Goal: Task Accomplishment & Management: Use online tool/utility

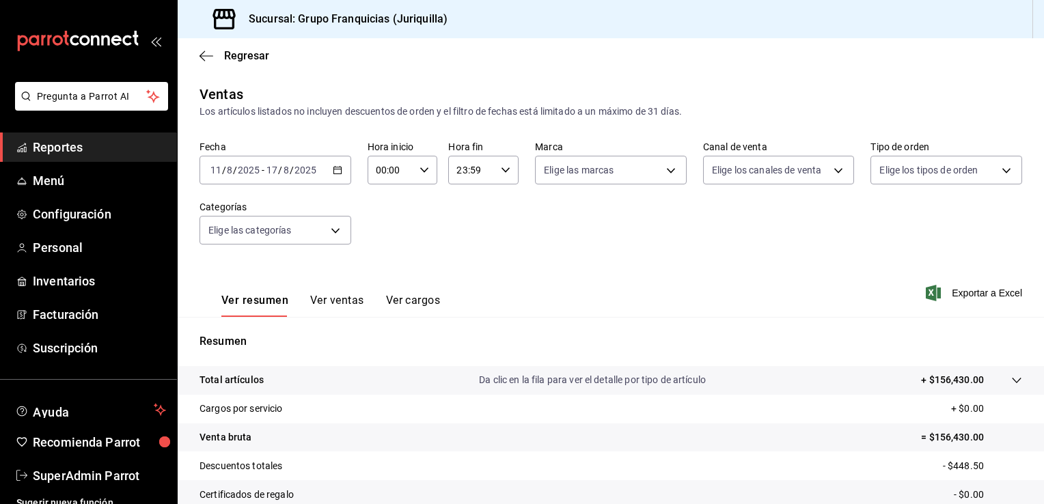
scroll to position [82, 0]
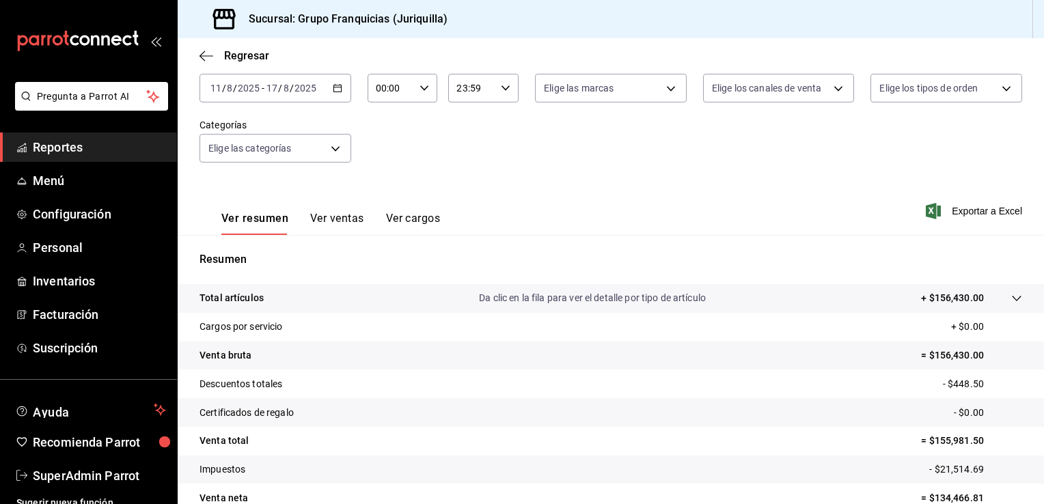
click at [421, 23] on h3 "Sucursal: Grupo Franquicias (Juriquilla)" at bounding box center [343, 19] width 210 height 16
click at [104, 484] on span "SuperAdmin Parrot" at bounding box center [99, 476] width 133 height 18
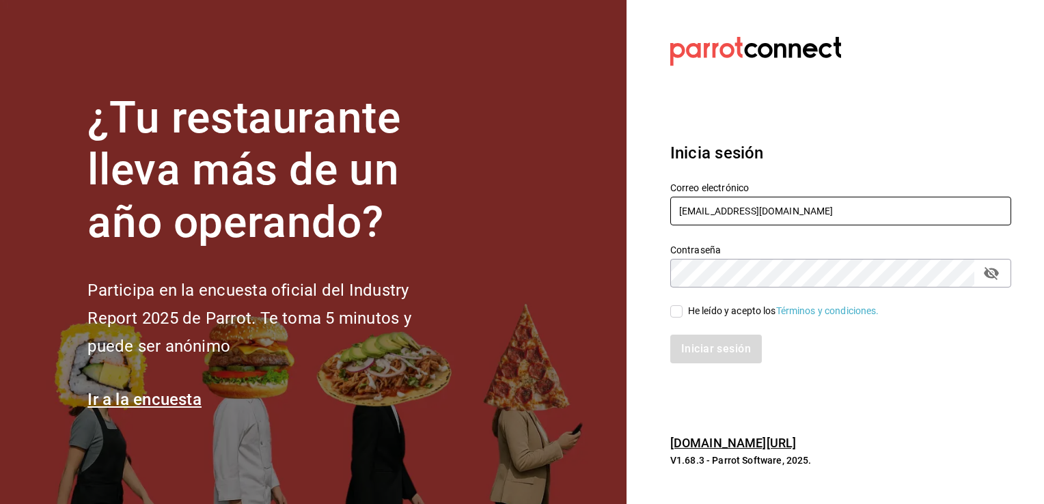
click at [749, 220] on input "[EMAIL_ADDRESS][DOMAIN_NAME]" at bounding box center [840, 211] width 341 height 29
drag, startPoint x: 829, startPoint y: 208, endPoint x: 828, endPoint y: 218, distance: 10.3
click at [829, 208] on input "[EMAIL_ADDRESS][DOMAIN_NAME]" at bounding box center [840, 211] width 341 height 29
type input "[EMAIL_ADDRESS][DOMAIN_NAME]"
drag, startPoint x: 678, startPoint y: 310, endPoint x: 680, endPoint y: 318, distance: 7.8
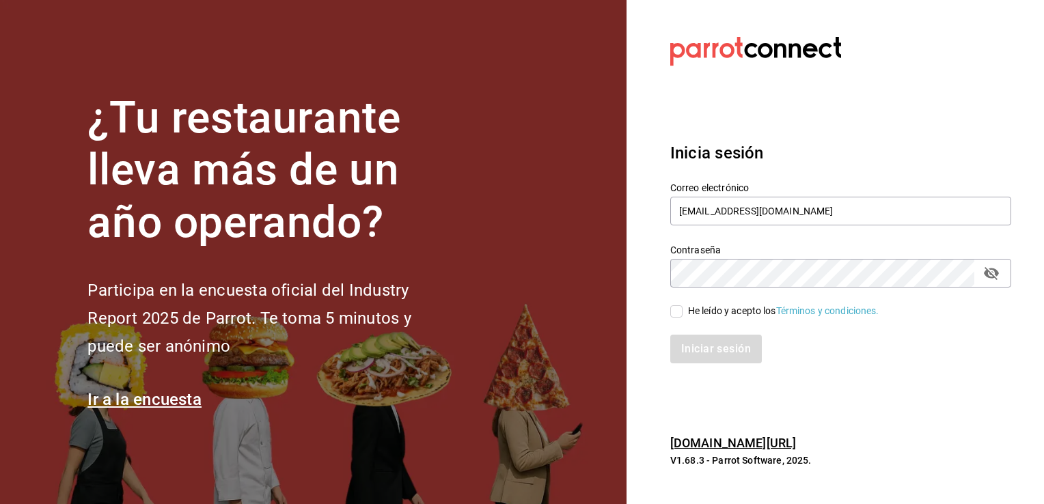
click at [678, 310] on input "He leído y acepto los Términos y condiciones." at bounding box center [676, 311] width 12 height 12
checkbox input "true"
click at [699, 362] on button "Iniciar sesión" at bounding box center [716, 349] width 93 height 29
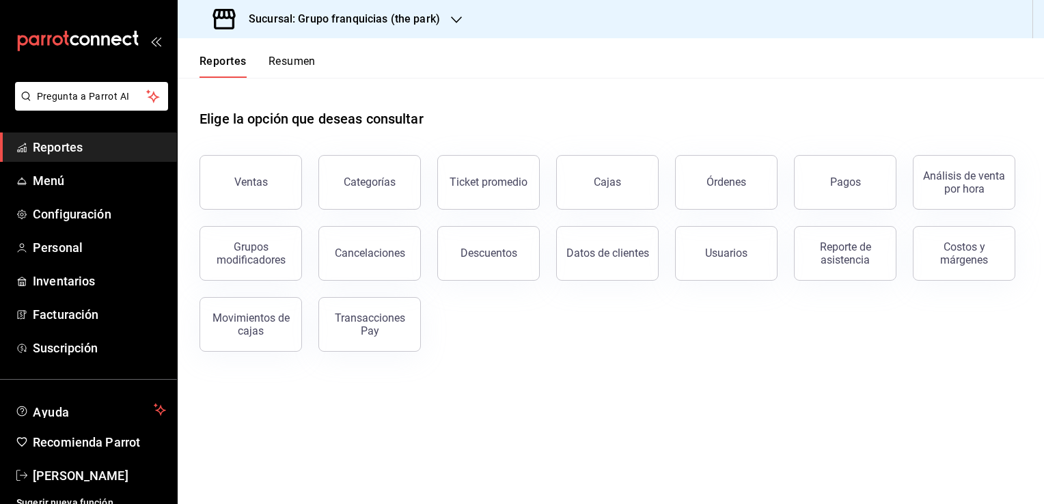
click at [249, 187] on div "Ventas" at bounding box center [250, 182] width 33 height 13
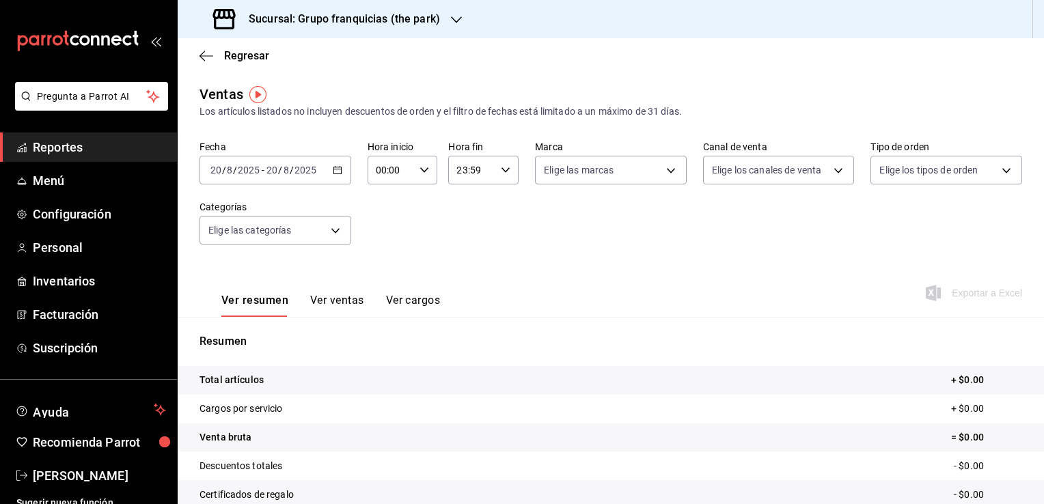
click at [335, 180] on div "2025-08-20 20 / 8 / 2025 - 2025-08-20 20 / 8 / 2025" at bounding box center [275, 170] width 152 height 29
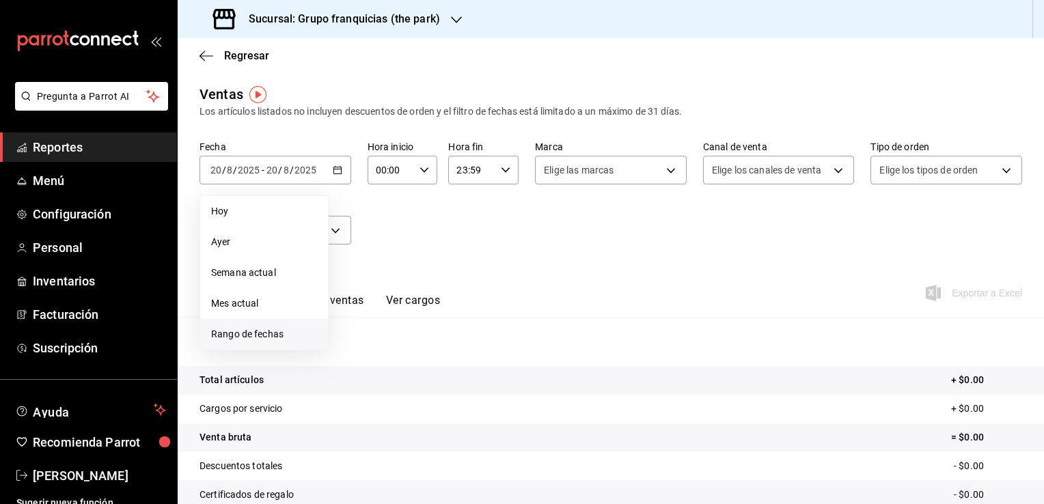
click at [221, 339] on span "Rango de fechas" at bounding box center [264, 334] width 106 height 14
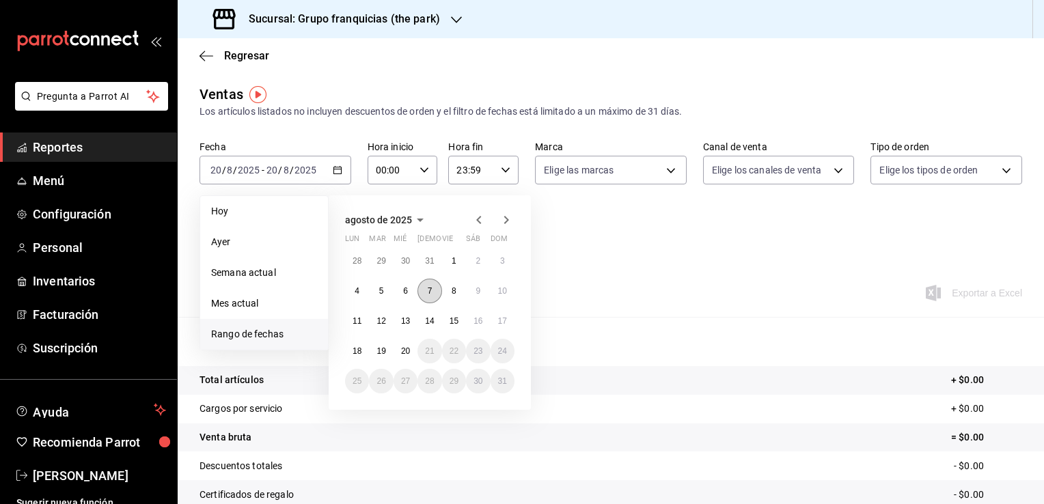
click at [432, 299] on button "7" at bounding box center [429, 291] width 24 height 25
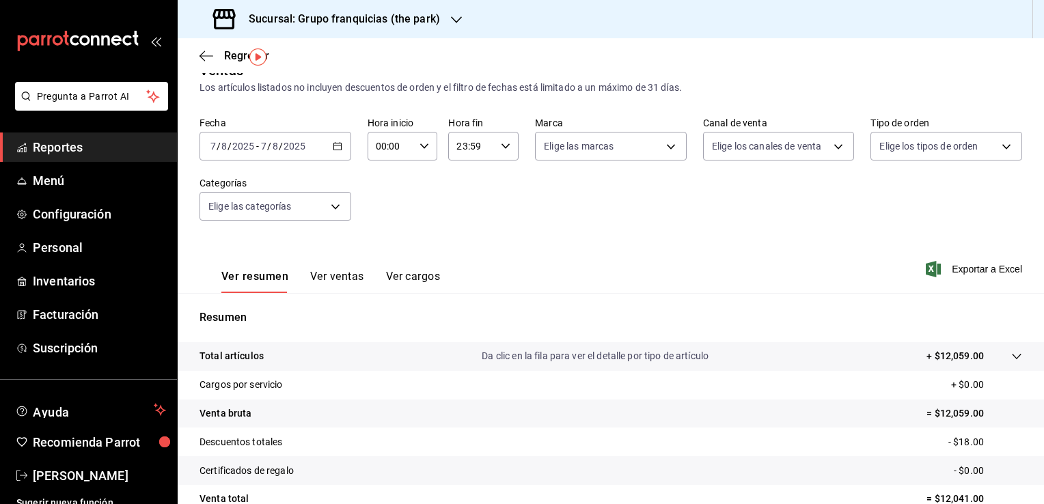
scroll to position [68, 0]
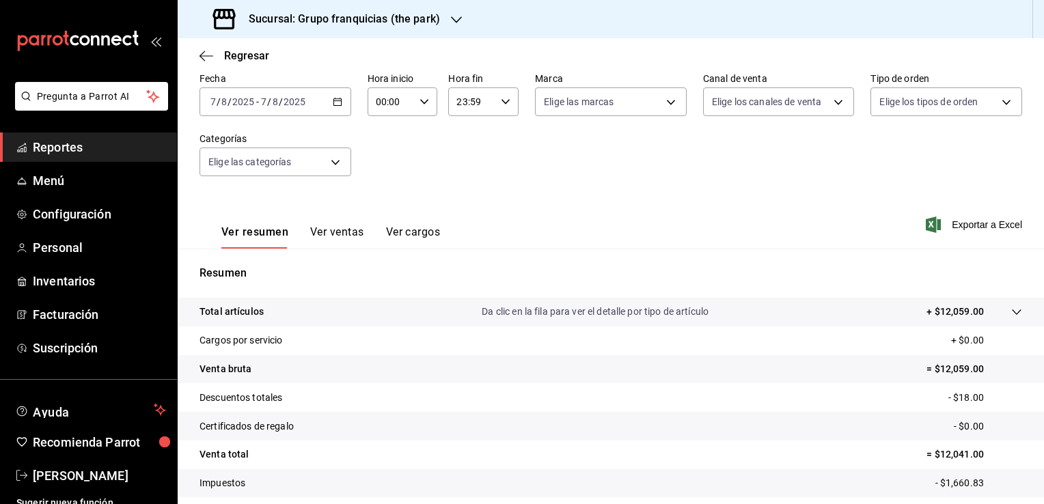
click at [329, 116] on div "2025-08-07 7 / 8 / 2025 - 2025-08-07 7 / 8 / 2025" at bounding box center [275, 101] width 152 height 29
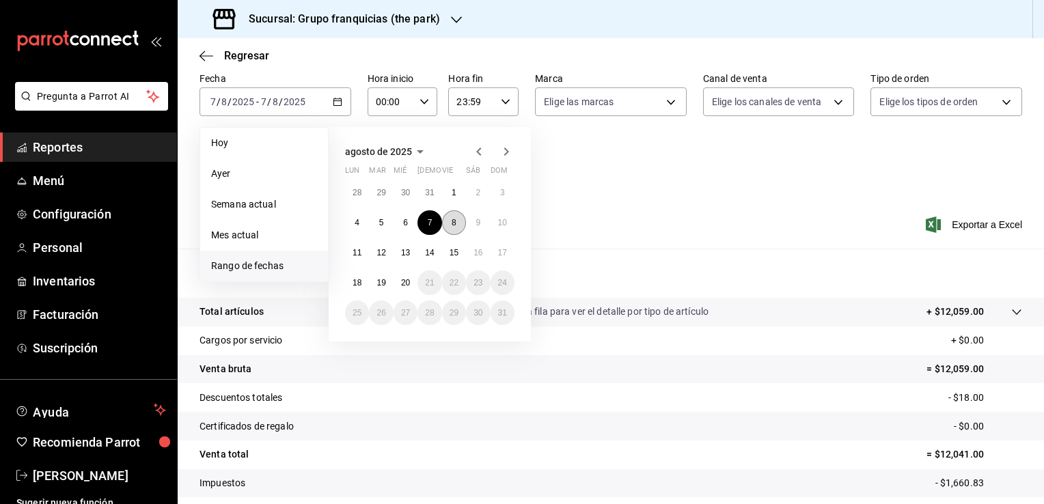
click at [447, 220] on button "8" at bounding box center [454, 222] width 24 height 25
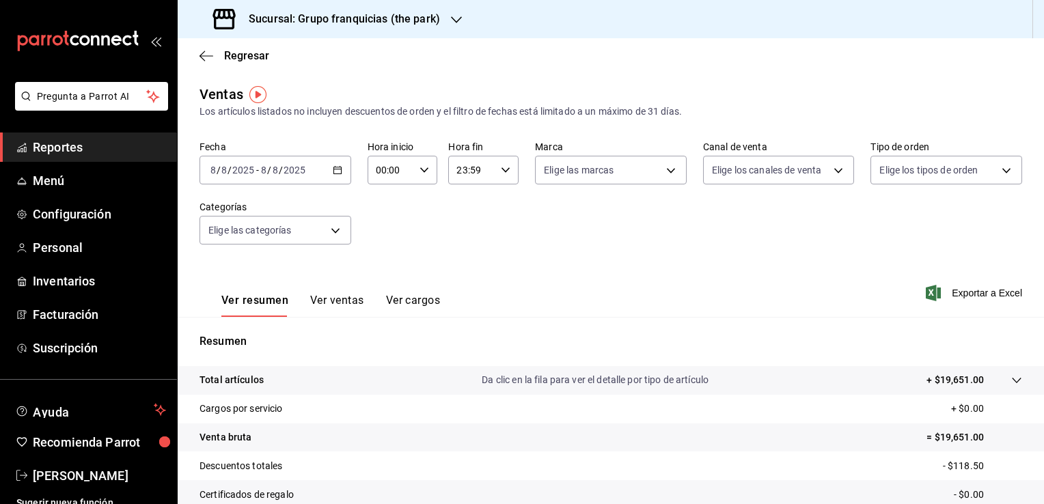
click at [342, 171] on div "2025-08-08 8 / 8 / 2025 - 2025-08-08 8 / 8 / 2025" at bounding box center [275, 170] width 152 height 29
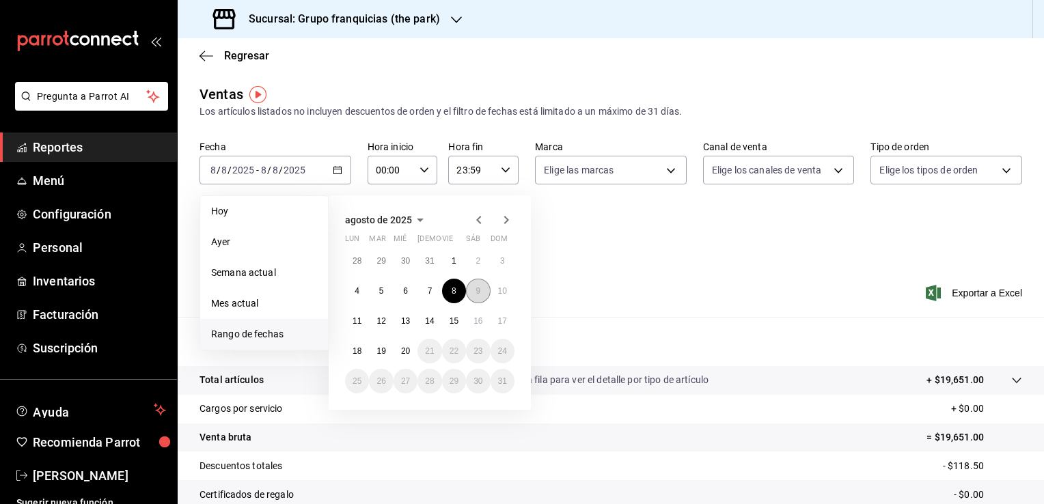
click at [480, 294] on button "9" at bounding box center [478, 291] width 24 height 25
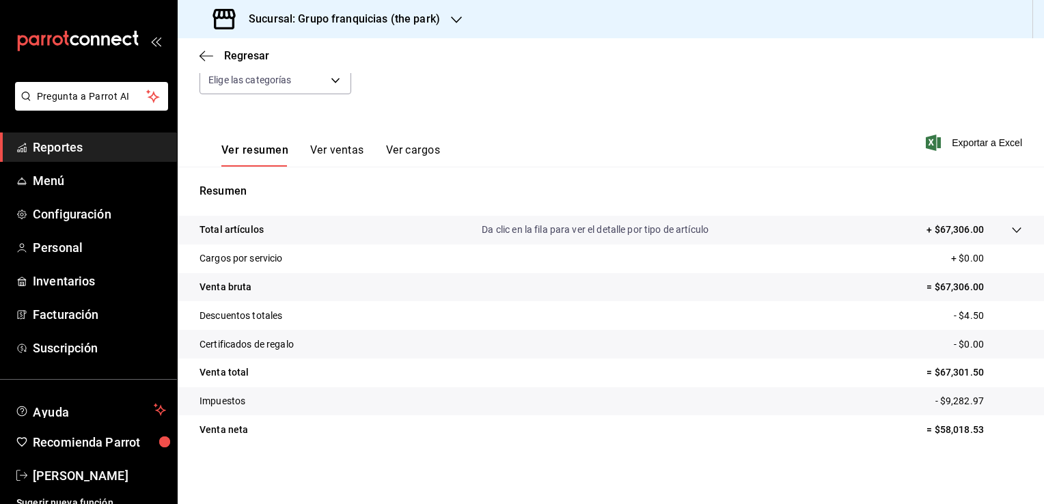
scroll to position [82, 0]
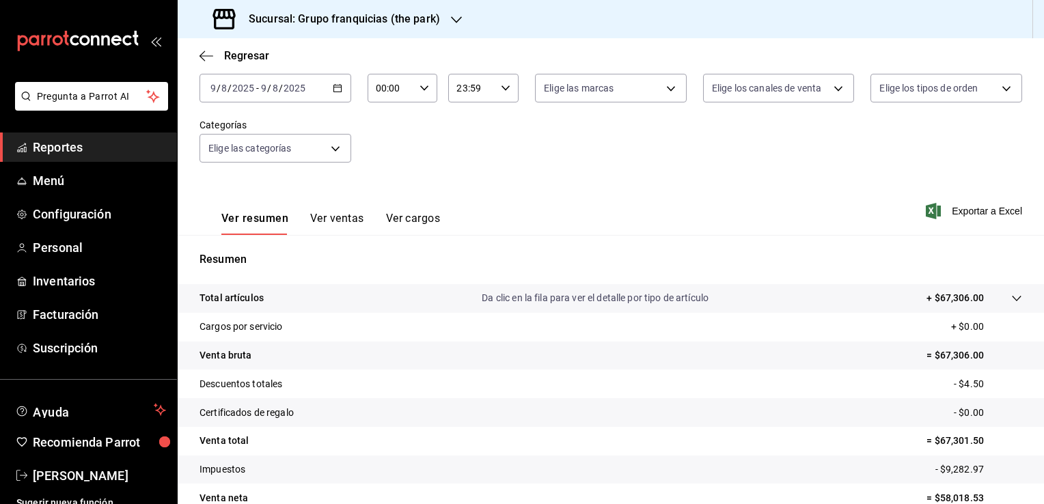
click at [335, 91] on icon "button" at bounding box center [338, 88] width 10 height 10
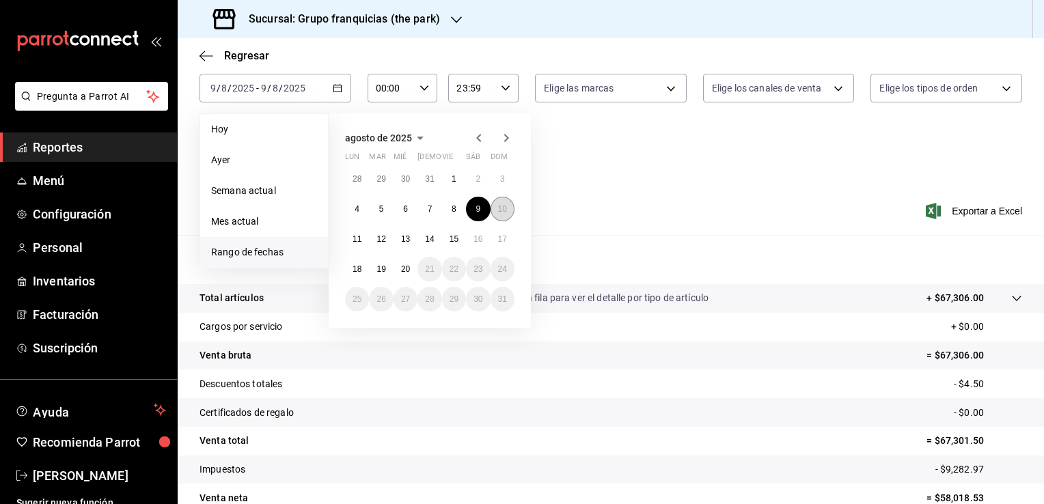
click at [498, 209] on abbr "10" at bounding box center [502, 209] width 9 height 10
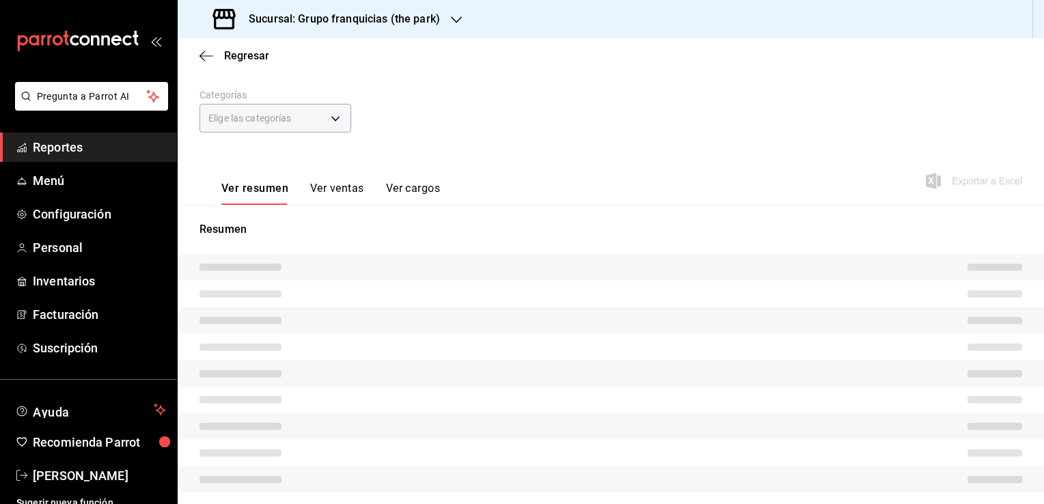
scroll to position [150, 0]
